Goal: Transaction & Acquisition: Book appointment/travel/reservation

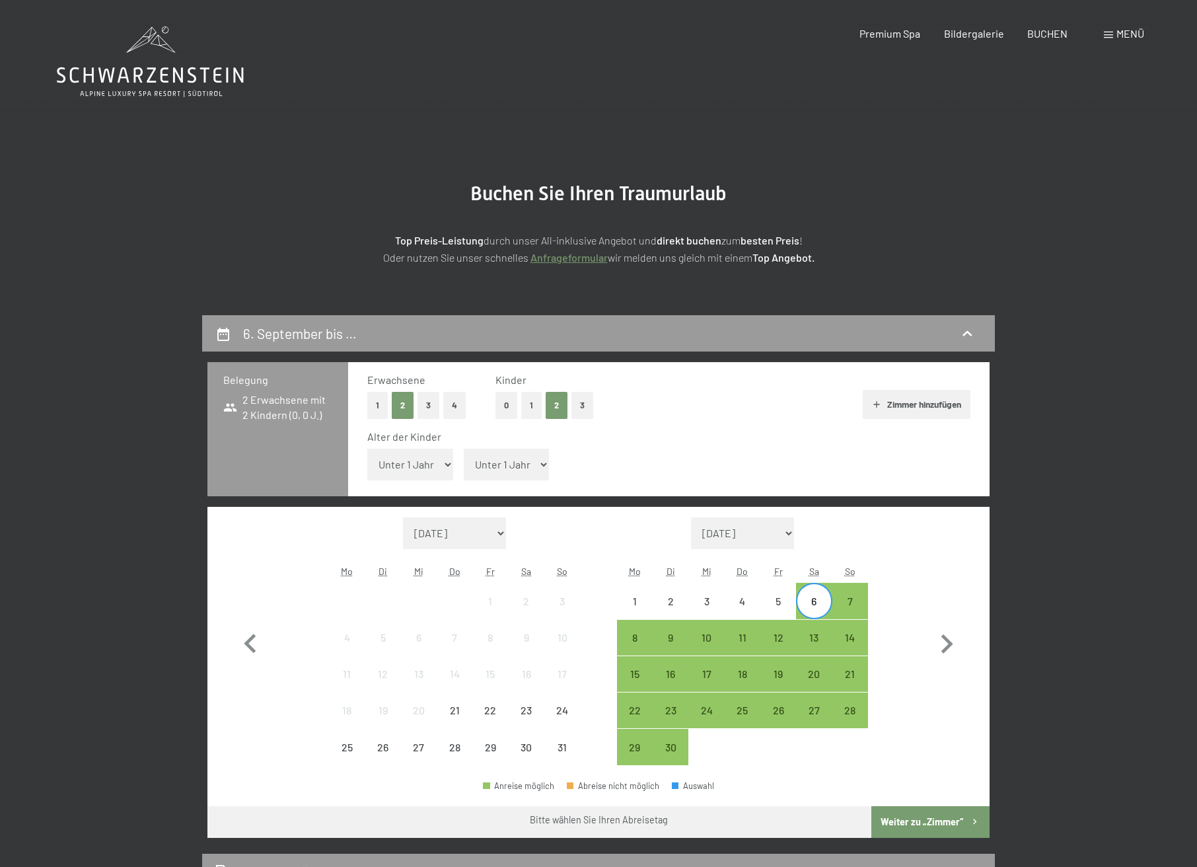
click at [817, 644] on div "13" at bounding box center [813, 648] width 33 height 33
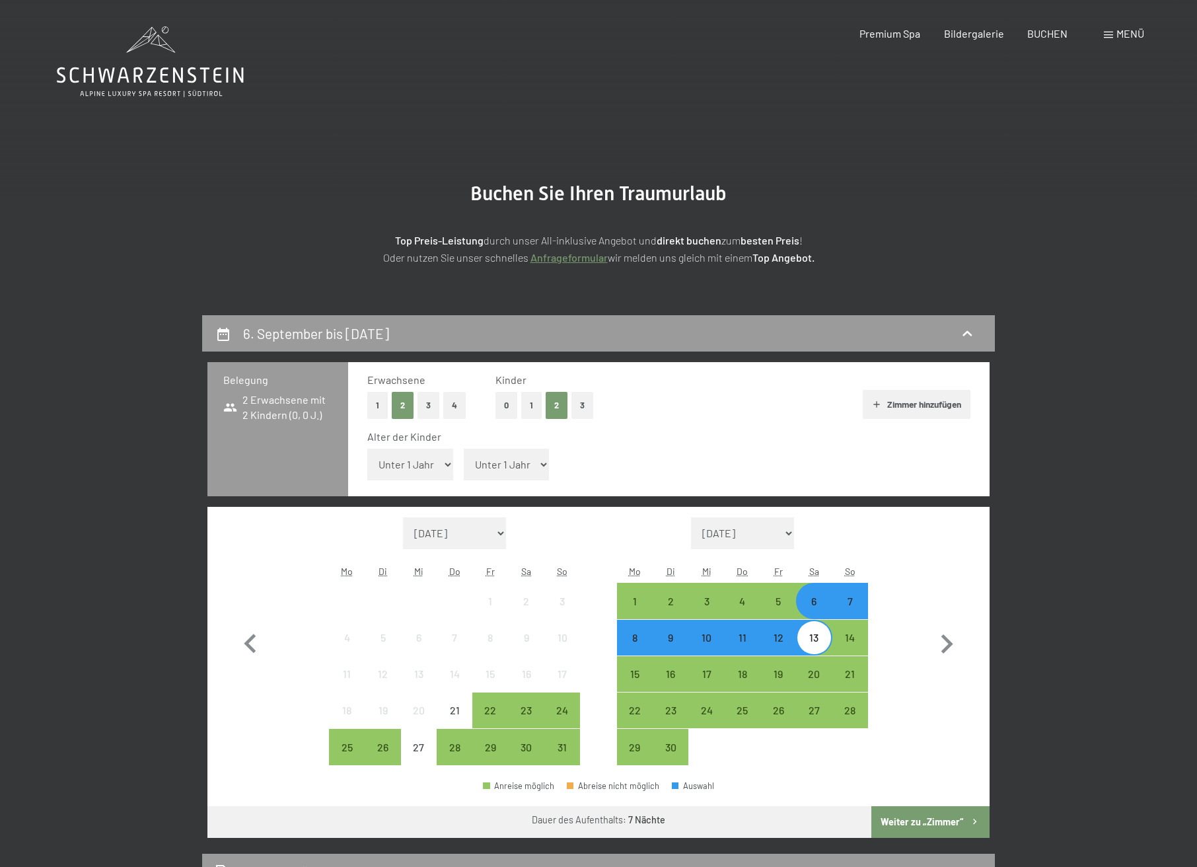
click at [943, 831] on button "Weiter zu „Zimmer“" at bounding box center [930, 822] width 118 height 32
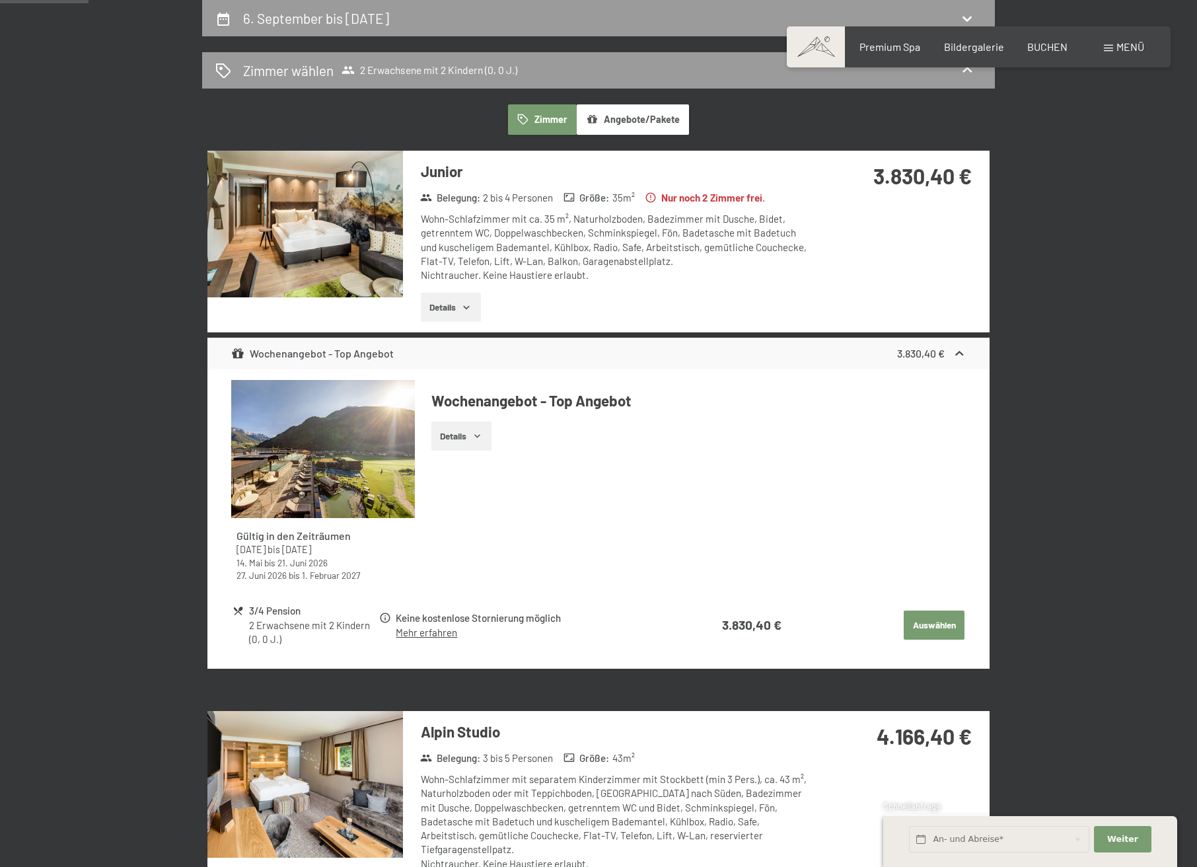
scroll to position [7, 0]
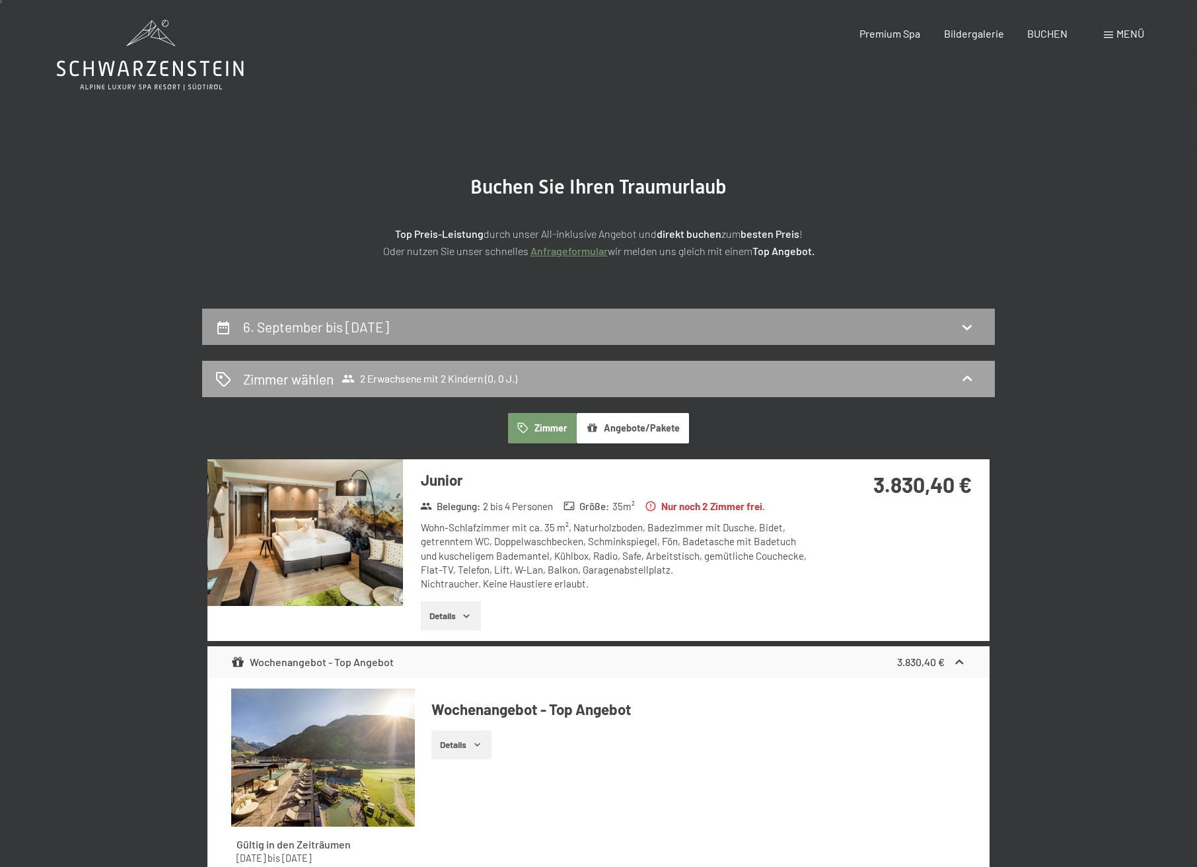
click at [481, 373] on span "2 Erwachsene mit 2 Kindern (0, 0 J.)" at bounding box center [430, 378] width 176 height 13
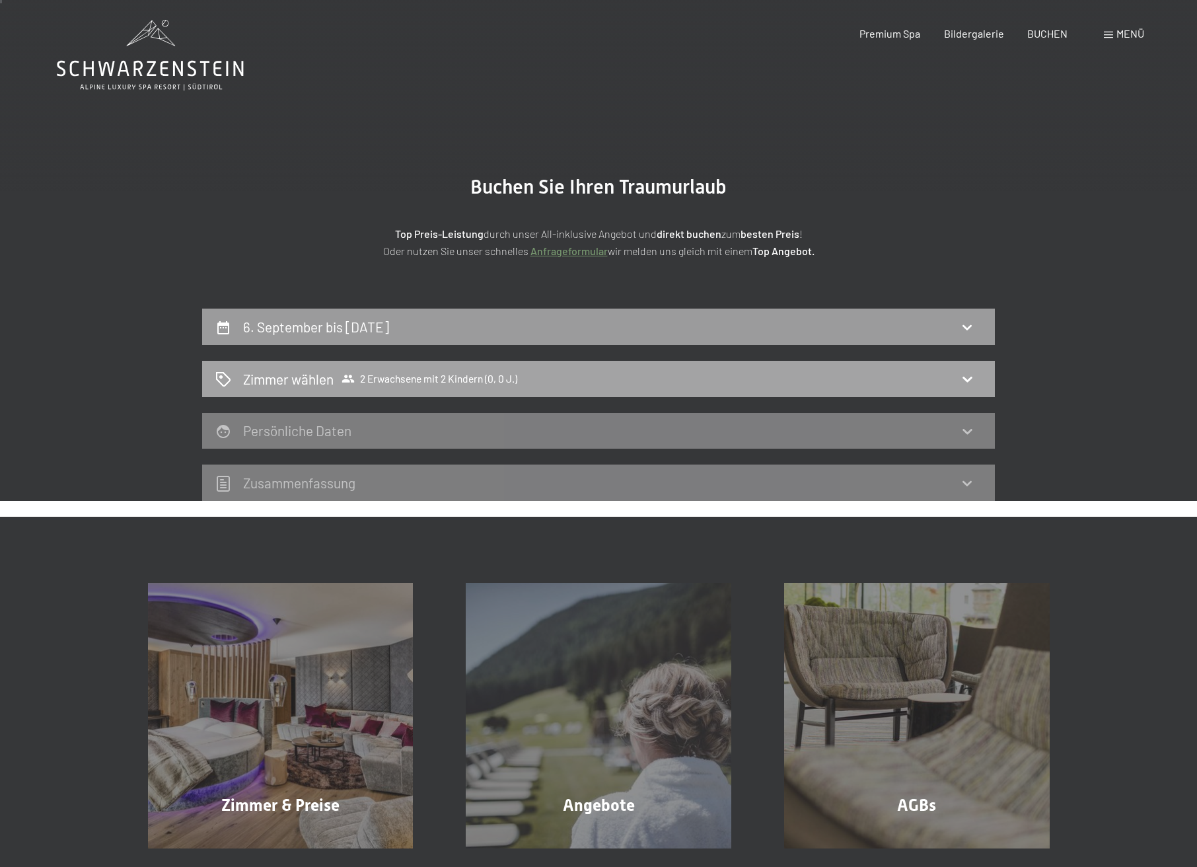
click at [496, 373] on span "2 Erwachsene mit 2 Kindern (0, 0 J.)" at bounding box center [430, 378] width 176 height 13
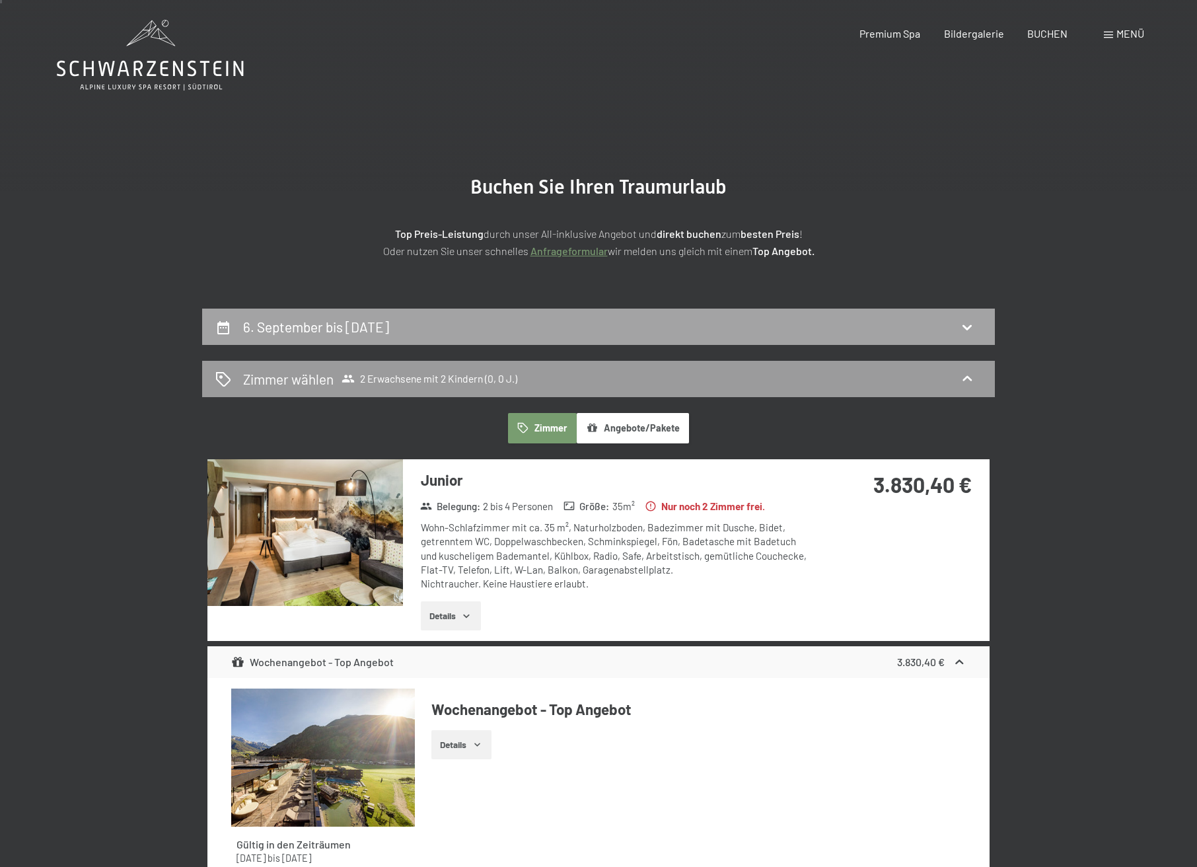
click at [959, 330] on icon at bounding box center [967, 327] width 16 height 16
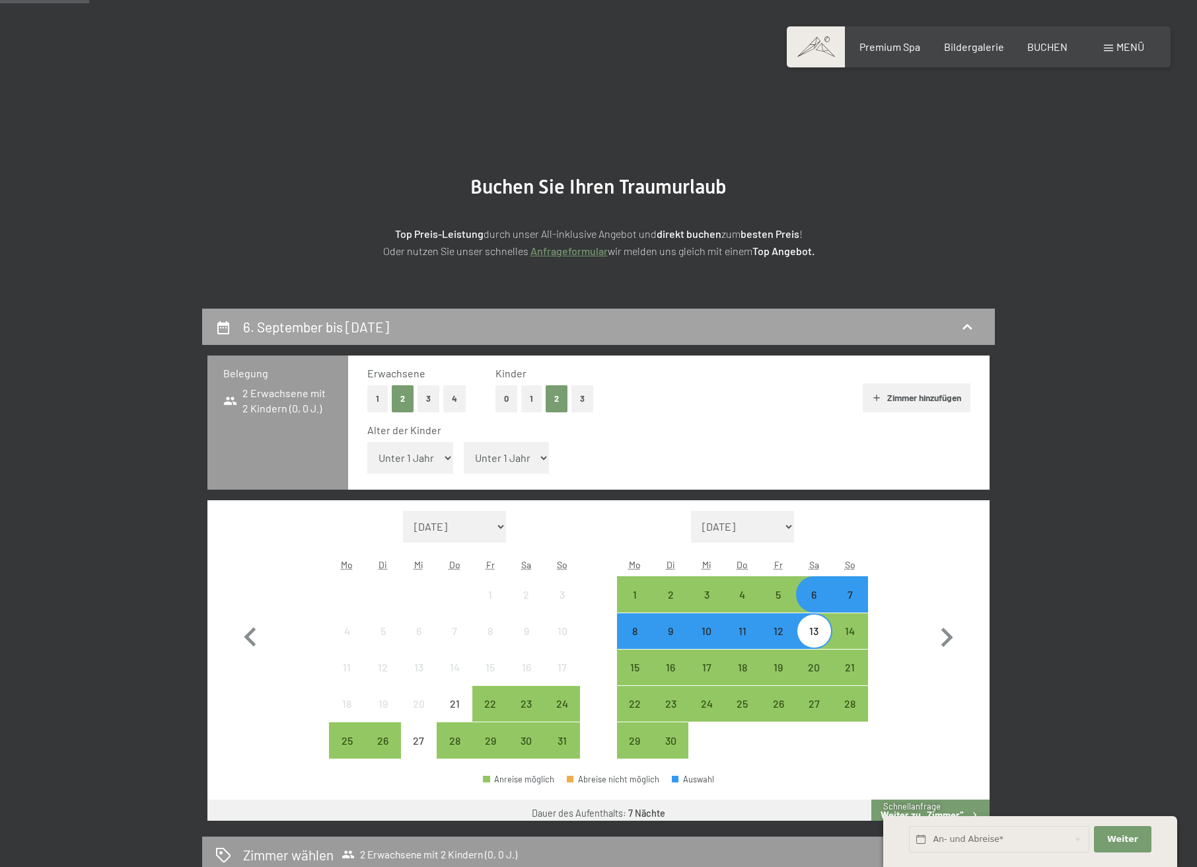
scroll to position [315, 0]
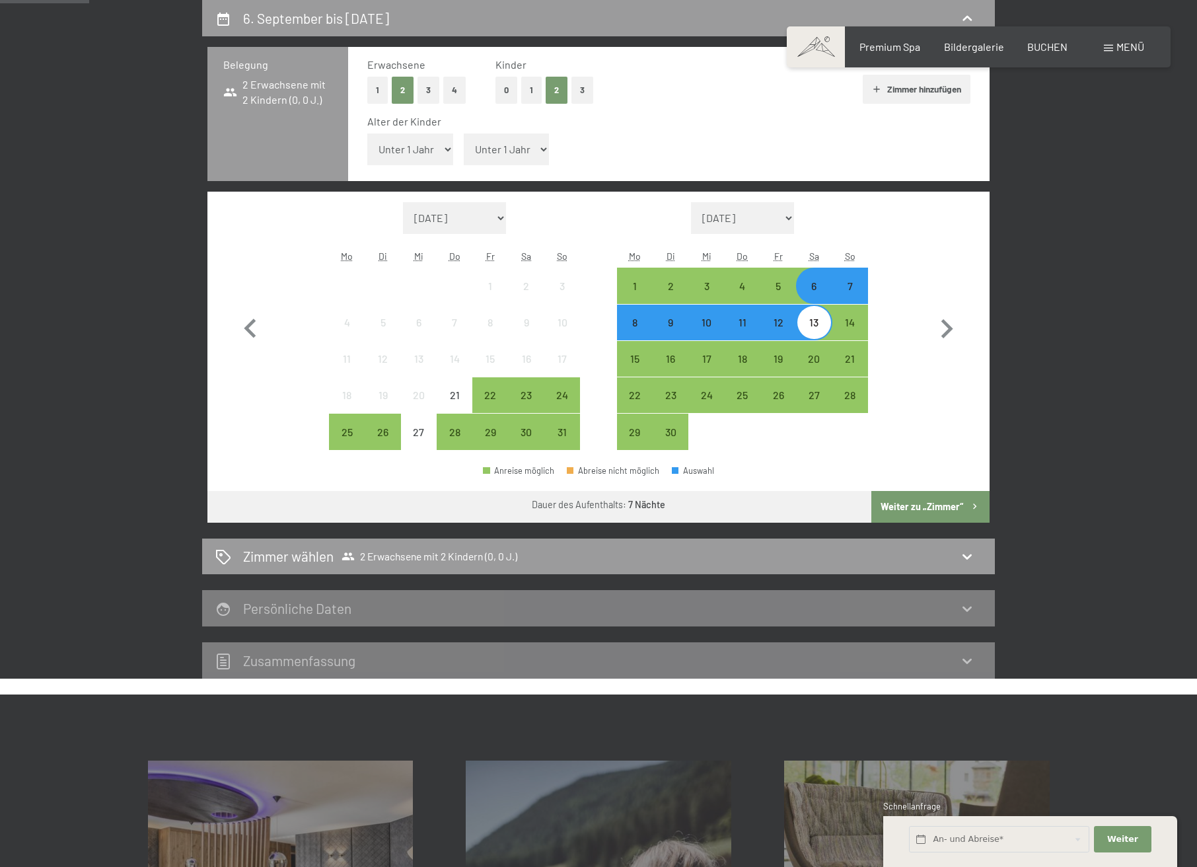
drag, startPoint x: 438, startPoint y: 144, endPoint x: 433, endPoint y: 161, distance: 17.3
click at [438, 144] on select "Unter 1 Jahr 1 Jahr 2 Jahre 3 Jahre 4 Jahre 5 Jahre 6 Jahre 7 Jahre 8 Jahre 9 J…" at bounding box center [410, 149] width 86 height 32
select select "8"
click at [367, 133] on select "Unter 1 Jahr 1 Jahr 2 Jahre 3 Jahre 4 Jahre 5 Jahre 6 Jahre 7 Jahre 8 Jahre 9 J…" at bounding box center [410, 149] width 86 height 32
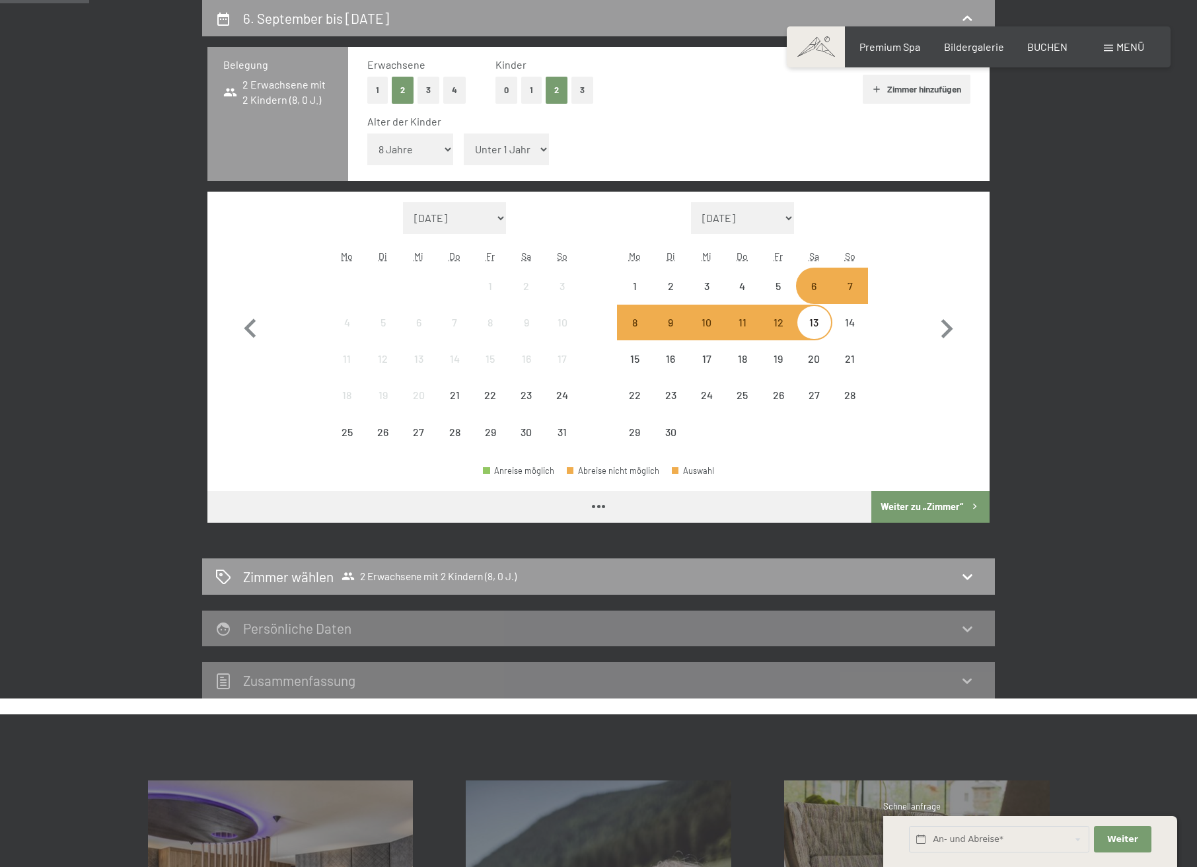
click at [504, 145] on select "Unter 1 Jahr 1 Jahr 2 Jahre 3 Jahre 4 Jahre 5 Jahre 6 Jahre 7 Jahre 8 Jahre 9 J…" at bounding box center [507, 149] width 86 height 32
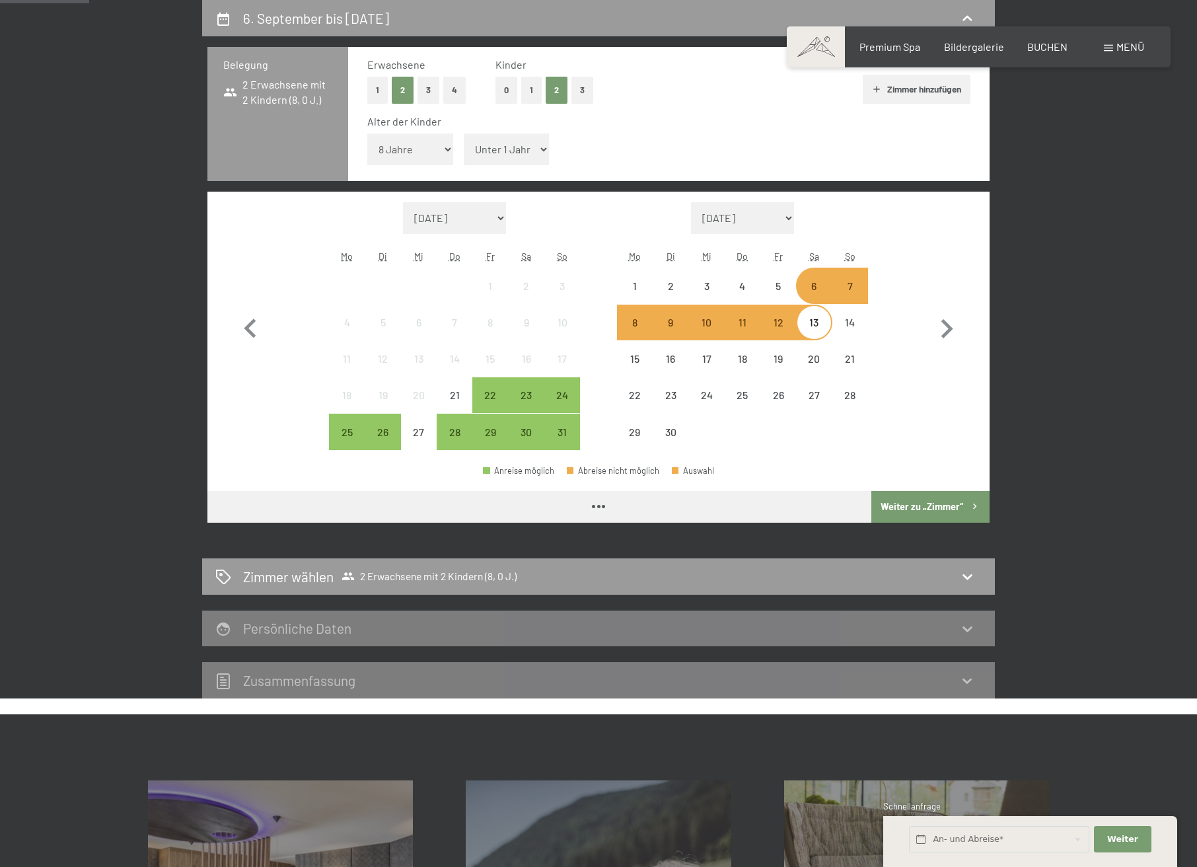
select select "16"
click at [464, 133] on select "Unter 1 Jahr 1 Jahr 2 Jahre 3 Jahre 4 Jahre 5 Jahre 6 Jahre 7 Jahre 8 Jahre 9 J…" at bounding box center [507, 149] width 86 height 32
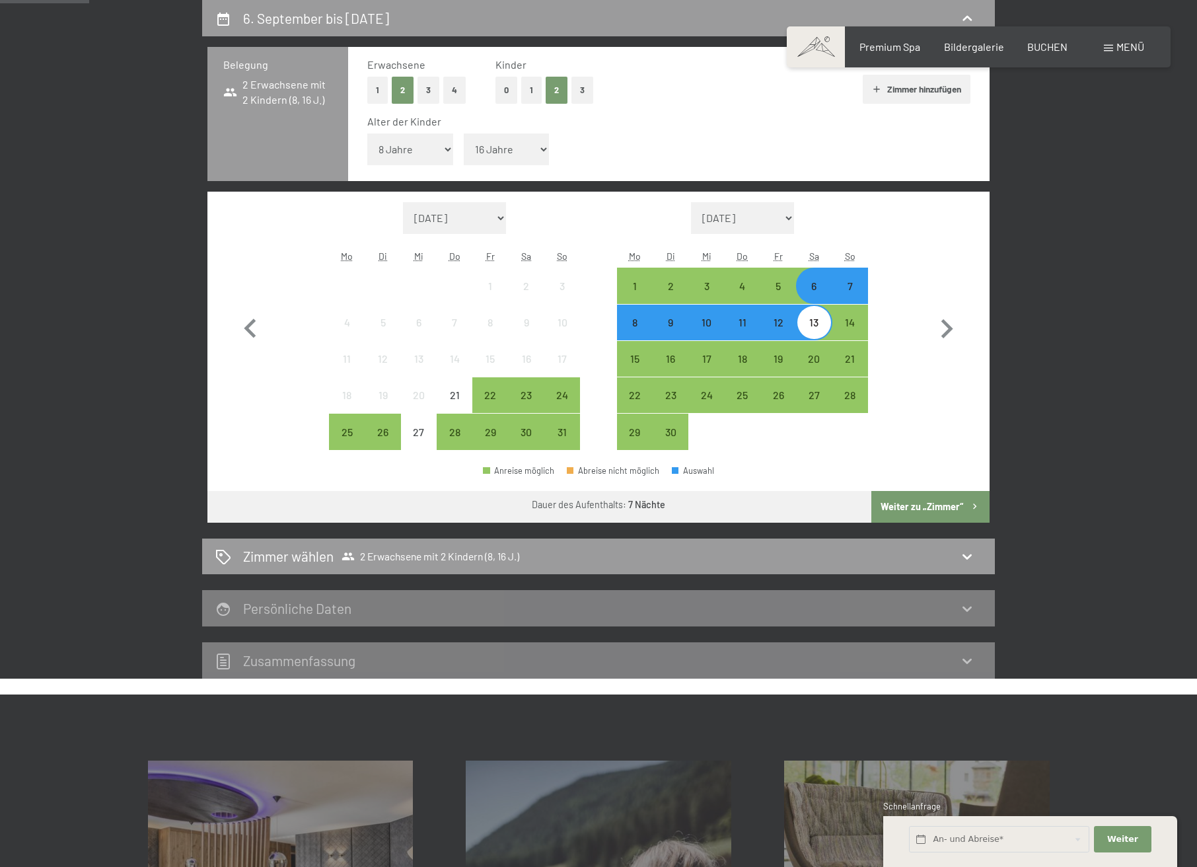
click at [936, 512] on button "Weiter zu „Zimmer“" at bounding box center [930, 507] width 118 height 32
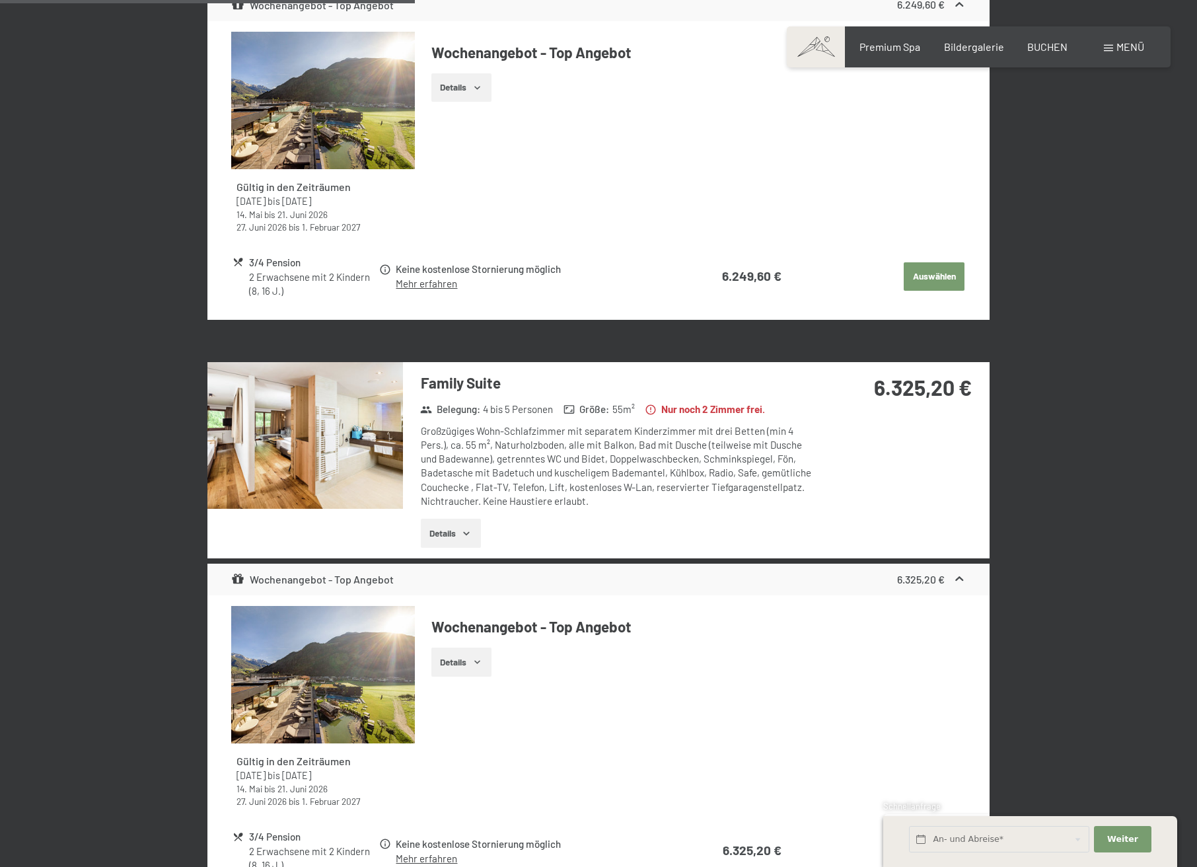
scroll to position [1240, 0]
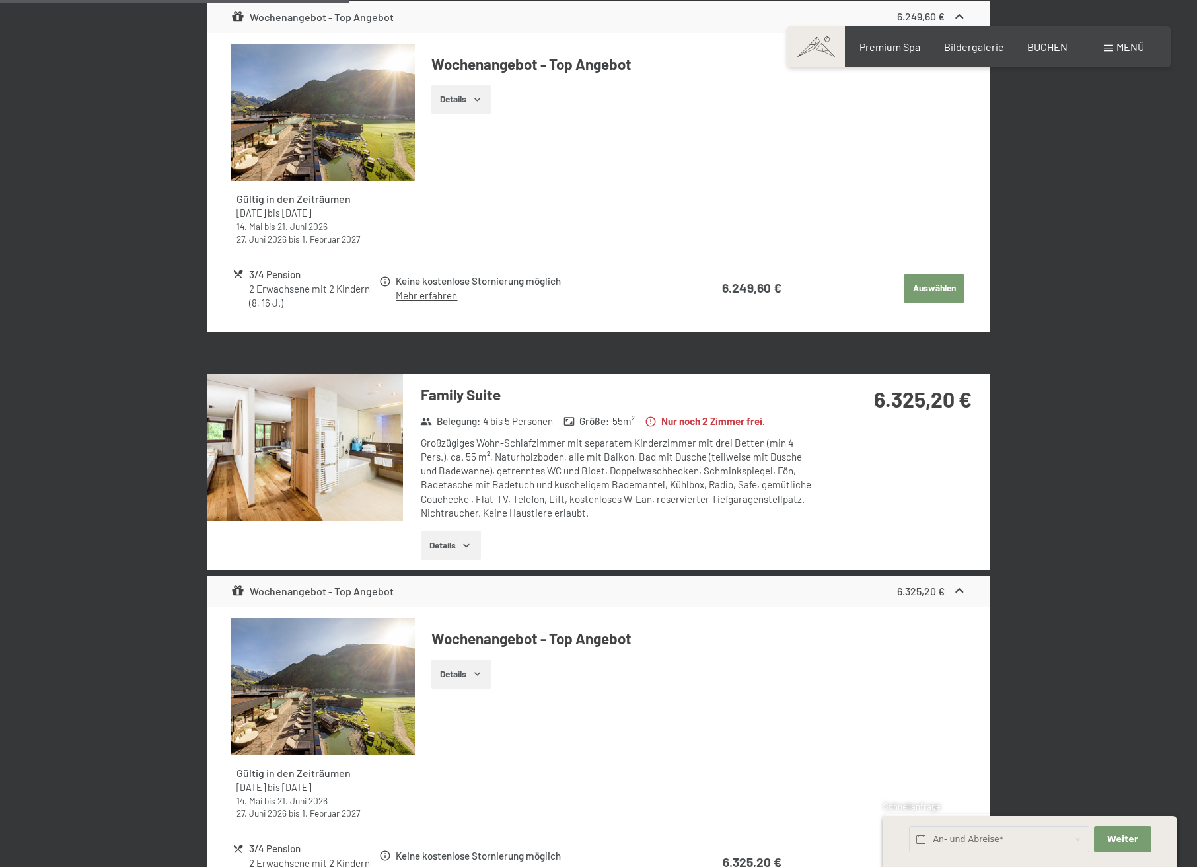
click at [539, 446] on div "Großzügiges Wohn-Schlafzimmer mit separatem Kinderzimmer mit drei [PERSON_NAME]…" at bounding box center [617, 478] width 393 height 85
drag, startPoint x: 476, startPoint y: 424, endPoint x: 576, endPoint y: 421, distance: 100.5
click at [576, 421] on div "Family Suite Belegung : 4 bis 5 Personen Größe : 55 m² Nur noch 2 [PERSON_NAME]…" at bounding box center [608, 472] width 411 height 196
click at [570, 465] on div "Großzügiges Wohn-Schlafzimmer mit separatem Kinderzimmer mit drei [PERSON_NAME]…" at bounding box center [617, 478] width 393 height 85
